Goal: Navigation & Orientation: Find specific page/section

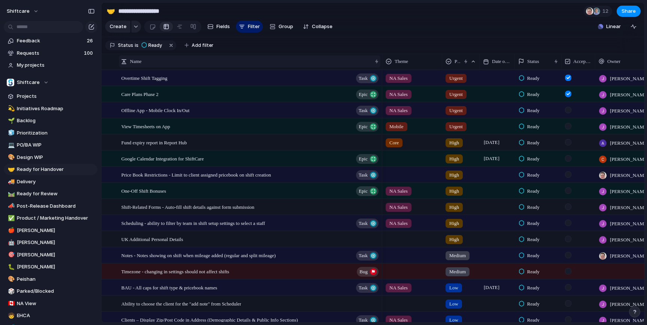
click at [313, 56] on div "Name" at bounding box center [249, 61] width 261 height 12
click at [311, 50] on div "Sort ascending Sort descending" at bounding box center [323, 162] width 647 height 325
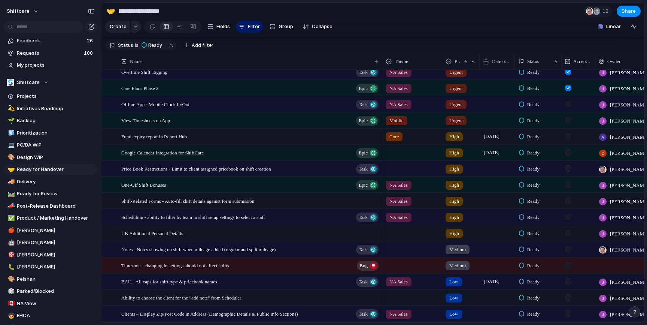
scroll to position [9, 0]
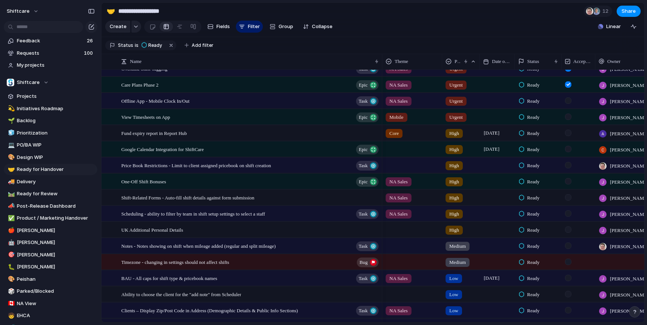
click at [383, 23] on section "Create Fields Filter Group Zoom Collapse Linear Clear Save for everyone" at bounding box center [373, 28] width 543 height 18
